Goal: Task Accomplishment & Management: Complete application form

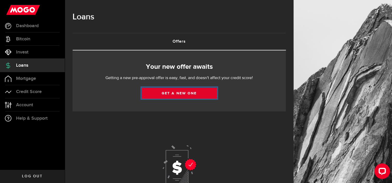
click at [161, 92] on link "Get a new one" at bounding box center [179, 93] width 75 height 11
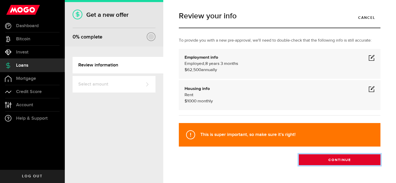
click at [314, 162] on button "Continue" at bounding box center [340, 160] width 82 height 11
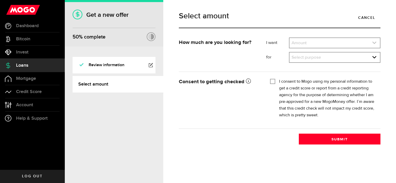
click at [375, 42] on icon "expand select" at bounding box center [374, 43] width 4 height 4
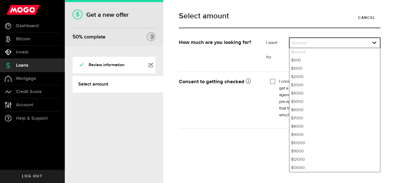
click at [281, 138] on div "How much are you looking for? I want Amount How much credit would you like? Amo…" at bounding box center [279, 91] width 209 height 107
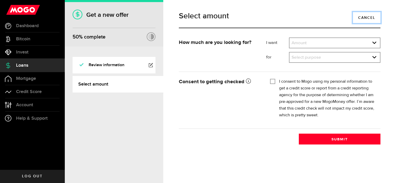
click at [364, 18] on link "Cancel" at bounding box center [366, 17] width 27 height 11
